Goal: Use online tool/utility: Utilize a website feature to perform a specific function

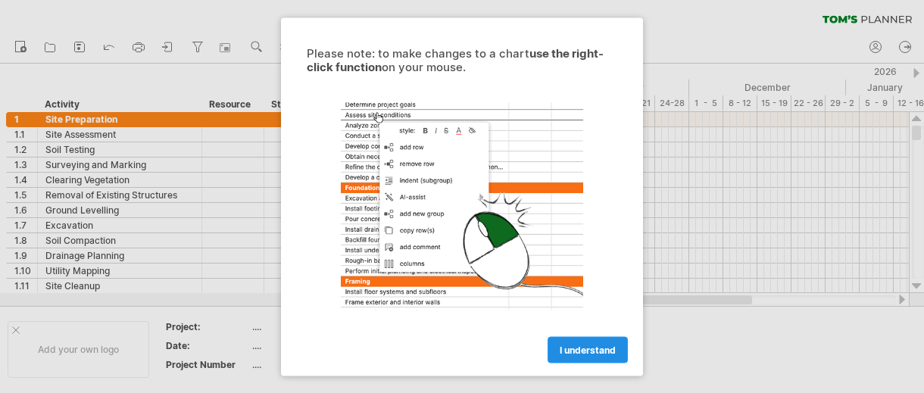
click at [585, 347] on span "I understand" at bounding box center [588, 349] width 56 height 11
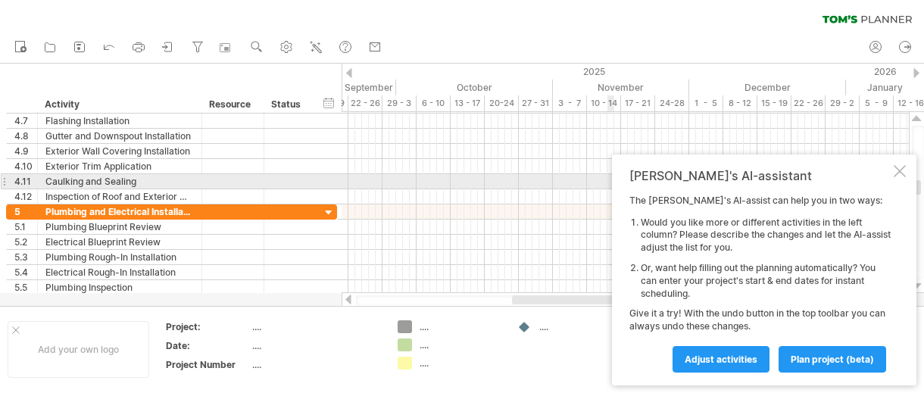
click at [900, 175] on div at bounding box center [900, 171] width 12 height 12
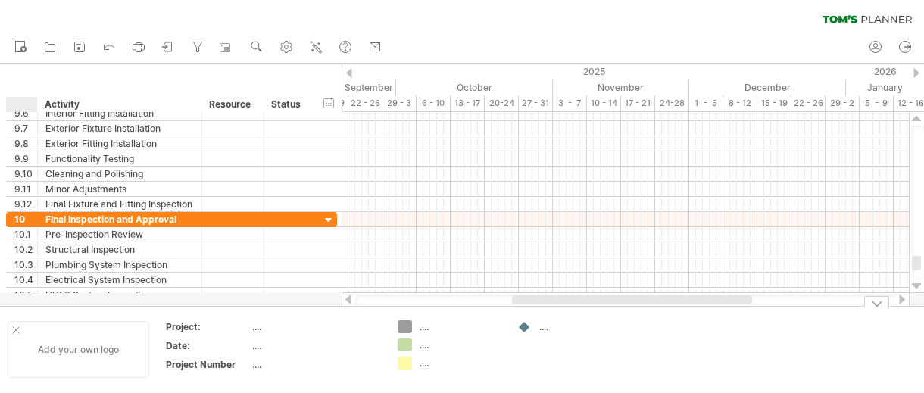
click at [12, 330] on div at bounding box center [16, 331] width 8 height 8
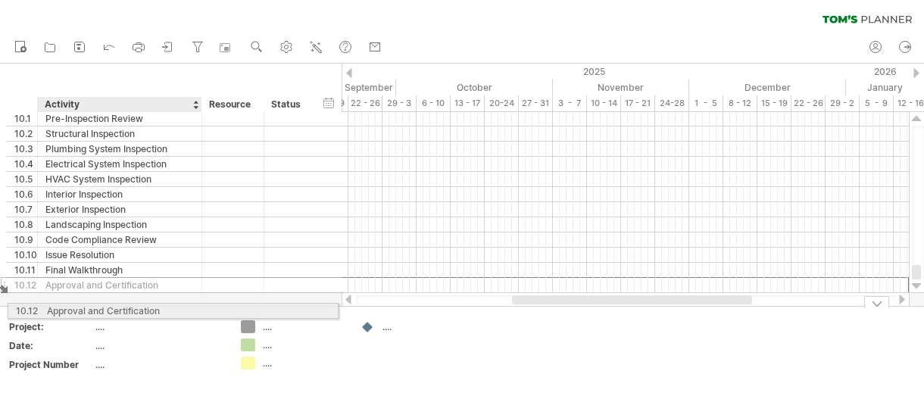
drag, startPoint x: 165, startPoint y: 286, endPoint x: 159, endPoint y: 308, distance: 22.8
click at [159, 308] on div "Trying to reach [DOMAIN_NAME] Connected again... 0% clear filter new 1" at bounding box center [462, 196] width 924 height 393
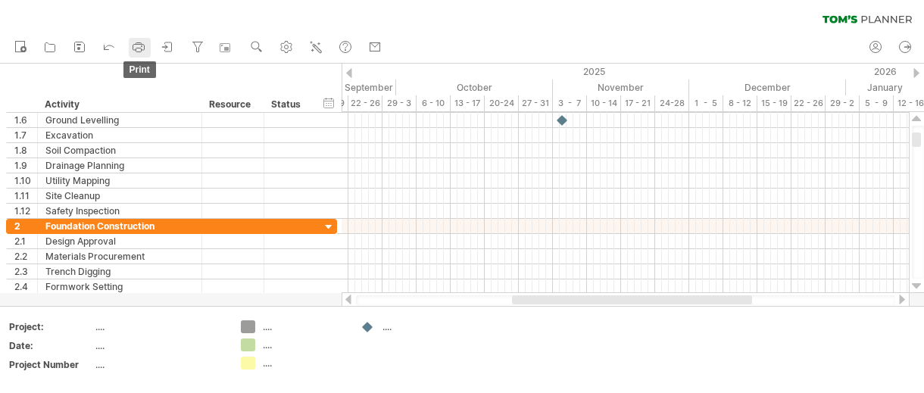
click at [138, 46] on icon at bounding box center [138, 46] width 15 height 15
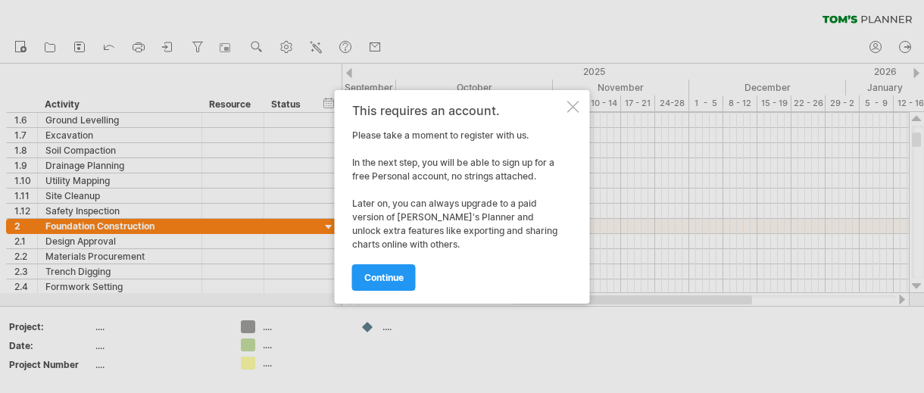
drag, startPoint x: 571, startPoint y: 106, endPoint x: 530, endPoint y: 108, distance: 40.2
click at [570, 106] on div at bounding box center [573, 107] width 12 height 12
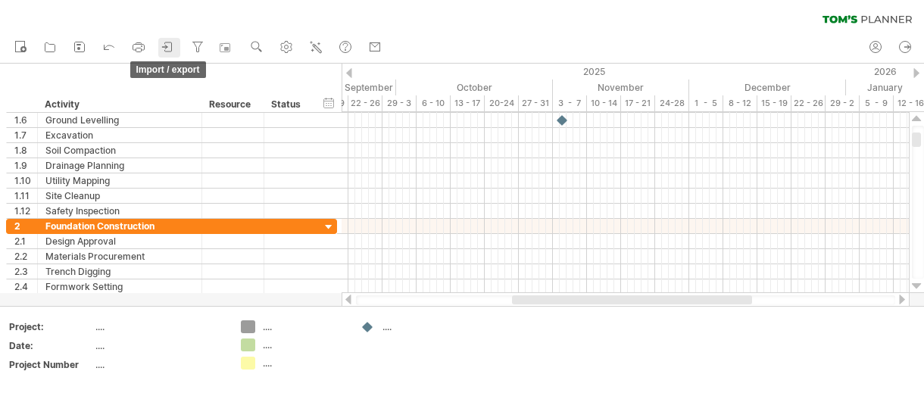
click at [166, 44] on icon at bounding box center [168, 46] width 15 height 15
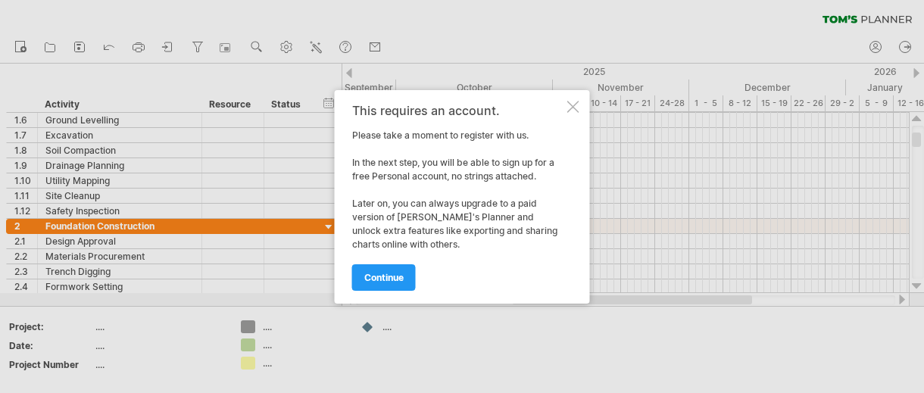
click at [576, 108] on div at bounding box center [573, 107] width 12 height 12
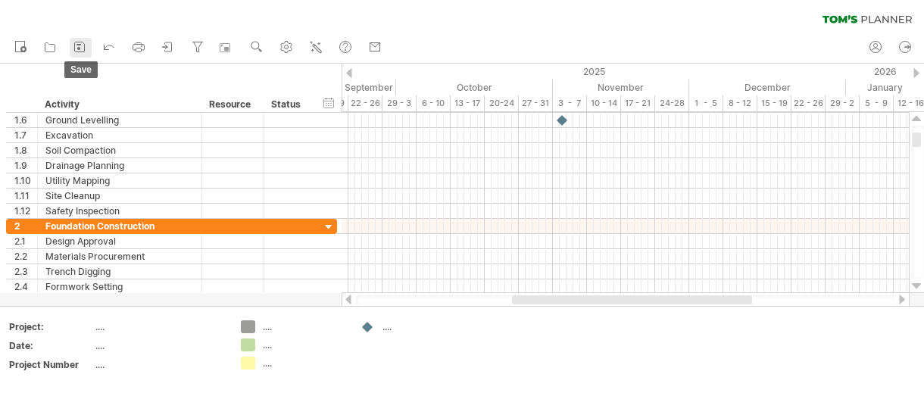
click at [80, 48] on rect at bounding box center [78, 48] width 3 height 3
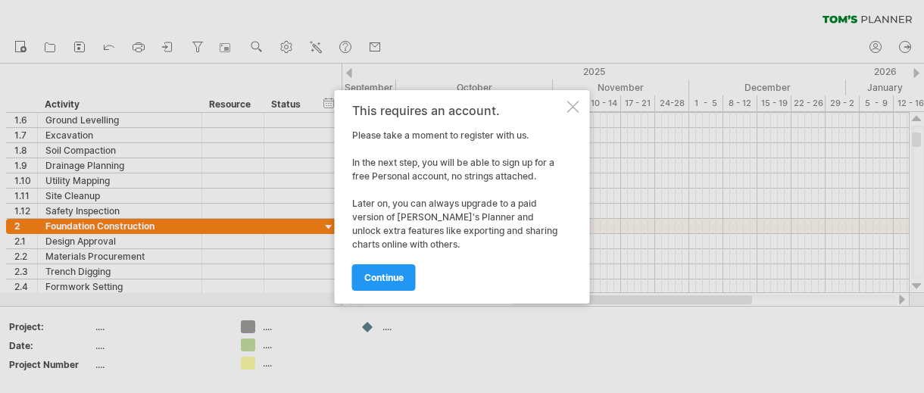
click at [580, 107] on div "This requires an account. Please take a moment to register with us. In the next…" at bounding box center [462, 197] width 255 height 214
click at [571, 113] on div "This requires an account. Please take a moment to register with us. In the next…" at bounding box center [462, 197] width 255 height 214
click at [571, 109] on div at bounding box center [573, 107] width 12 height 12
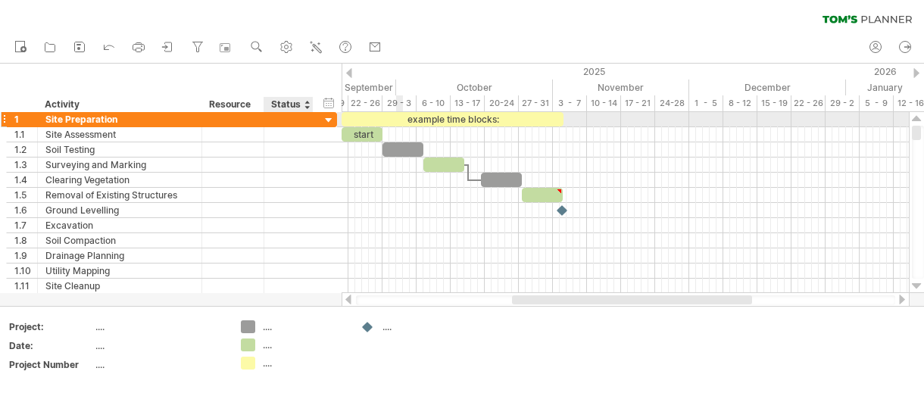
click at [328, 118] on div at bounding box center [329, 121] width 14 height 14
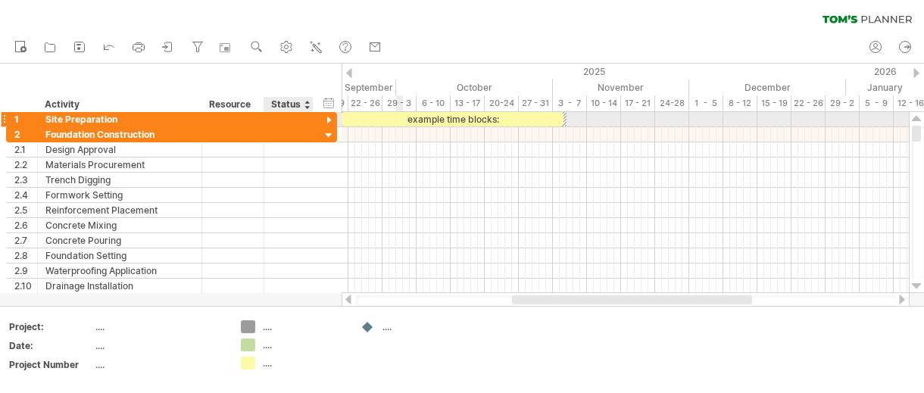
click at [328, 118] on div at bounding box center [329, 121] width 14 height 14
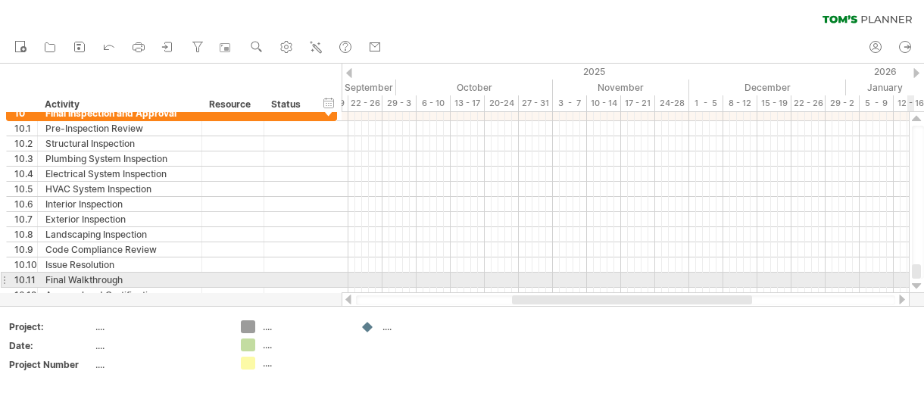
drag, startPoint x: 916, startPoint y: 136, endPoint x: 915, endPoint y: 289, distance: 153.8
click at [916, 289] on div at bounding box center [917, 202] width 16 height 181
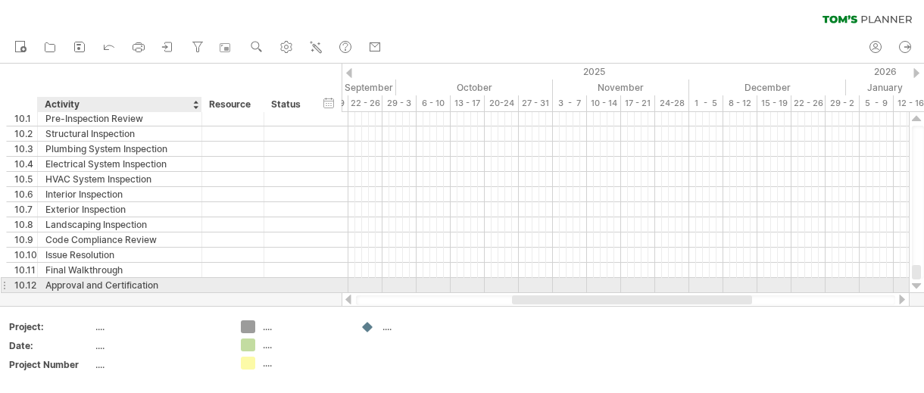
click at [133, 283] on div "Approval and Certification" at bounding box center [119, 285] width 149 height 14
